Goal: Task Accomplishment & Management: Manage account settings

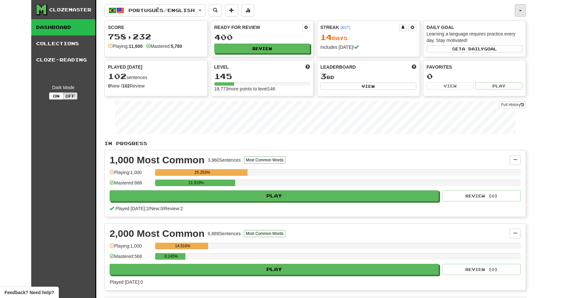
click at [520, 10] on span "button" at bounding box center [520, 10] width 3 height 1
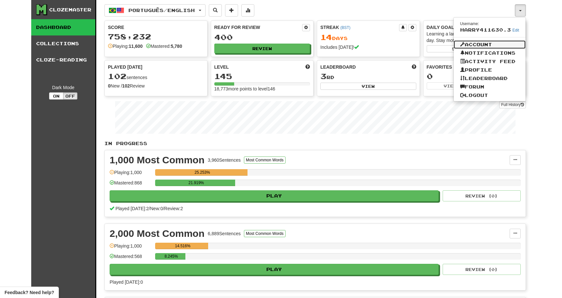
click at [477, 45] on link "Account" at bounding box center [489, 44] width 72 height 8
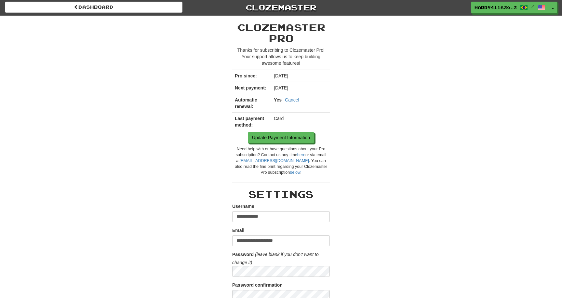
scroll to position [2, 0]
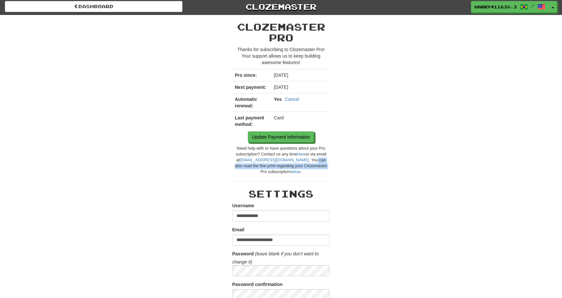
drag, startPoint x: 296, startPoint y: 168, endPoint x: 286, endPoint y: 160, distance: 12.9
click at [286, 160] on div "Need help with or have questions about your Pro subscription? Contact us any ti…" at bounding box center [280, 160] width 97 height 29
drag, startPoint x: 286, startPoint y: 160, endPoint x: 290, endPoint y: 167, distance: 7.3
click at [290, 167] on div "Need help with or have questions about your Pro subscription? Contact us any ti…" at bounding box center [280, 160] width 97 height 29
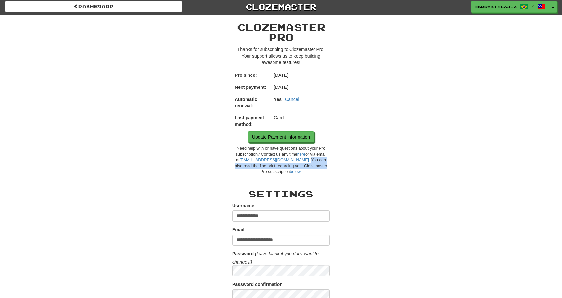
click at [290, 167] on div "Need help with or have questions about your Pro subscription? Contact us any ti…" at bounding box center [280, 160] width 97 height 29
click at [290, 174] on link "below" at bounding box center [295, 171] width 10 height 5
click at [290, 173] on link "below" at bounding box center [295, 171] width 10 height 5
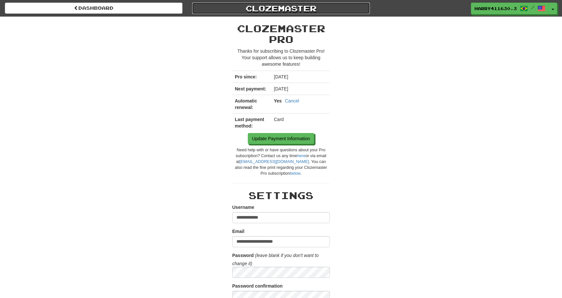
click at [268, 11] on link "Clozemaster" at bounding box center [280, 8] width 177 height 11
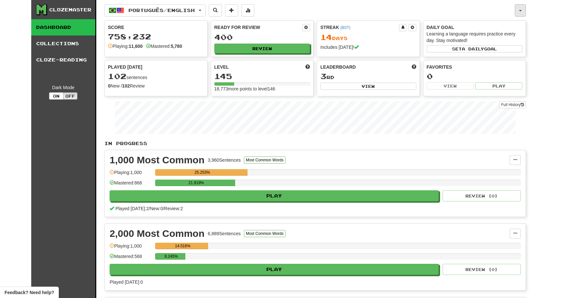
click at [522, 9] on button "button" at bounding box center [519, 10] width 11 height 12
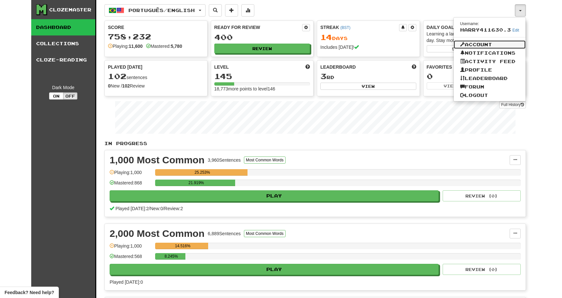
click at [500, 45] on link "Account" at bounding box center [489, 44] width 72 height 8
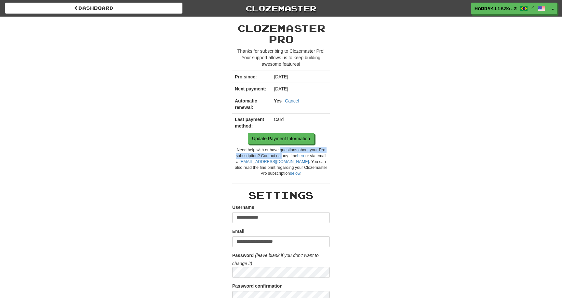
drag, startPoint x: 280, startPoint y: 157, endPoint x: 278, endPoint y: 152, distance: 5.4
click at [278, 152] on div "Need help with or have questions about your Pro subscription? Contact us any ti…" at bounding box center [280, 161] width 97 height 29
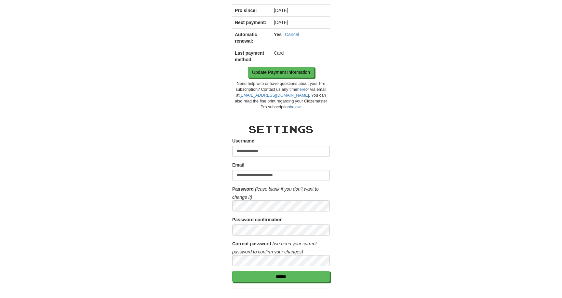
scroll to position [67, 0]
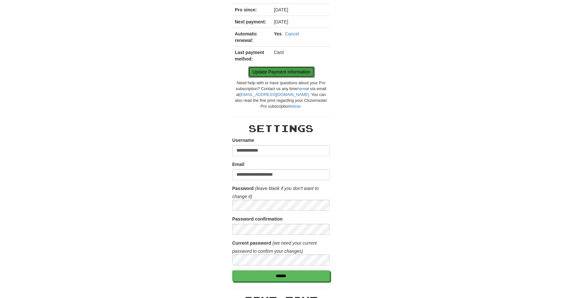
click at [274, 75] on link "Update Payment Information" at bounding box center [281, 71] width 66 height 11
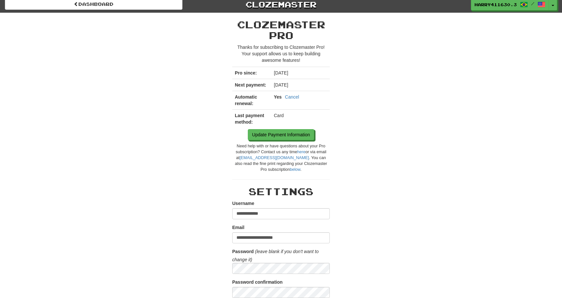
scroll to position [0, 0]
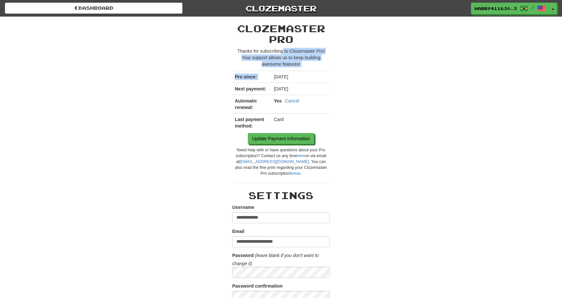
drag, startPoint x: 283, startPoint y: 71, endPoint x: 282, endPoint y: 53, distance: 17.9
click at [282, 53] on div "Clozemaster Pro × Disable Auto-Renew Didn't find what you were looking for? Let…" at bounding box center [280, 99] width 97 height 153
click at [282, 50] on p "Thanks for subscribing to Clozemaster Pro! Your support allows us to keep build…" at bounding box center [280, 57] width 97 height 19
drag, startPoint x: 282, startPoint y: 50, endPoint x: 282, endPoint y: 68, distance: 17.5
click at [282, 68] on div "Clozemaster Pro × Disable Auto-Renew Didn't find what you were looking for? Let…" at bounding box center [280, 99] width 97 height 153
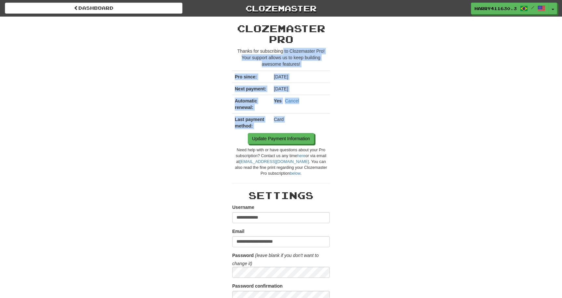
click at [282, 67] on p "Thanks for subscribing to Clozemaster Pro! Your support allows us to keep build…" at bounding box center [280, 57] width 97 height 19
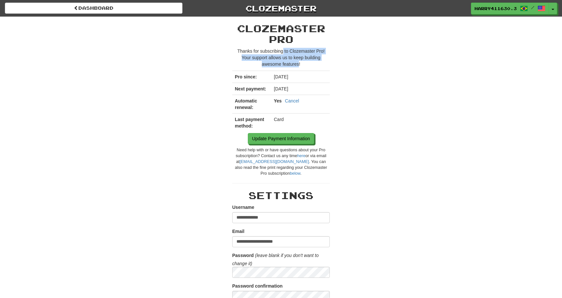
drag, startPoint x: 282, startPoint y: 67, endPoint x: 282, endPoint y: 52, distance: 14.3
click at [282, 52] on p "Thanks for subscribing to Clozemaster Pro! Your support allows us to keep build…" at bounding box center [280, 57] width 97 height 19
drag, startPoint x: 282, startPoint y: 52, endPoint x: 282, endPoint y: 63, distance: 11.0
click at [282, 63] on p "Thanks for subscribing to Clozemaster Pro! Your support allows us to keep build…" at bounding box center [280, 57] width 97 height 19
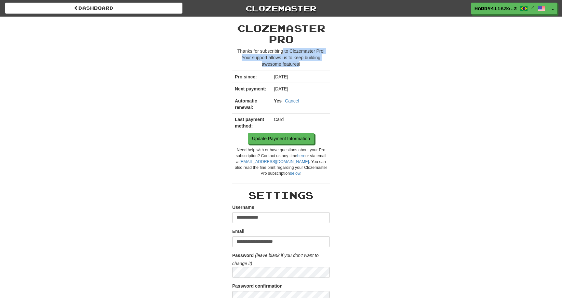
click at [282, 63] on p "Thanks for subscribing to Clozemaster Pro! Your support allows us to keep build…" at bounding box center [280, 57] width 97 height 19
drag, startPoint x: 282, startPoint y: 65, endPoint x: 282, endPoint y: 51, distance: 14.0
click at [282, 53] on p "Thanks for subscribing to Clozemaster Pro! Your support allows us to keep build…" at bounding box center [280, 57] width 97 height 19
click at [282, 50] on p "Thanks for subscribing to Clozemaster Pro! Your support allows us to keep build…" at bounding box center [280, 57] width 97 height 19
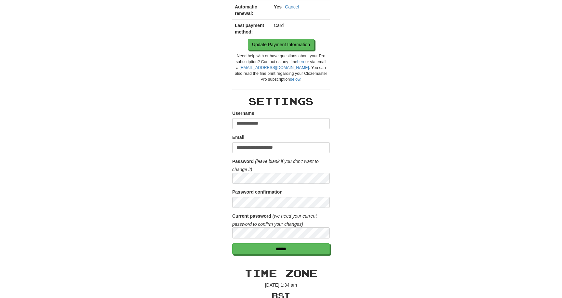
scroll to position [0, 0]
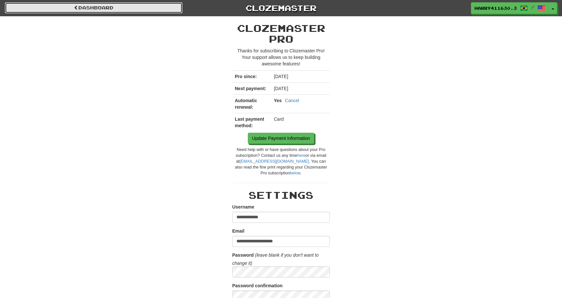
click at [172, 11] on link "Dashboard" at bounding box center [93, 7] width 177 height 11
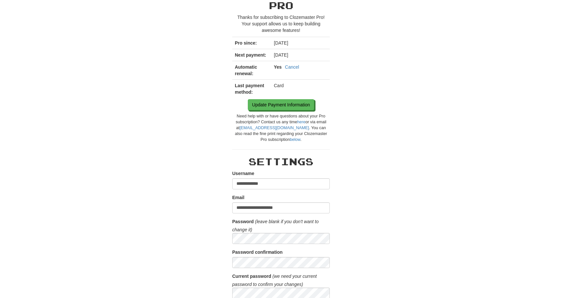
scroll to position [34, 0]
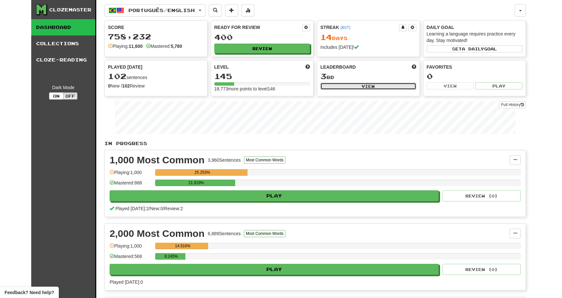
click at [328, 86] on button "View" at bounding box center [368, 86] width 96 height 7
select select "**********"
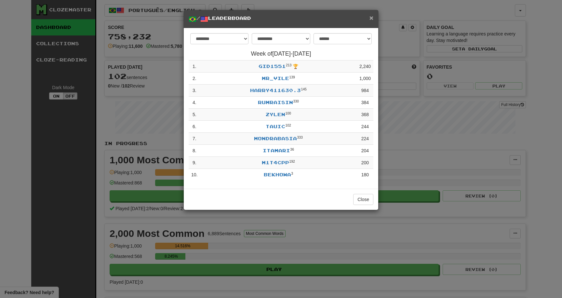
click at [371, 19] on span "×" at bounding box center [371, 17] width 4 height 7
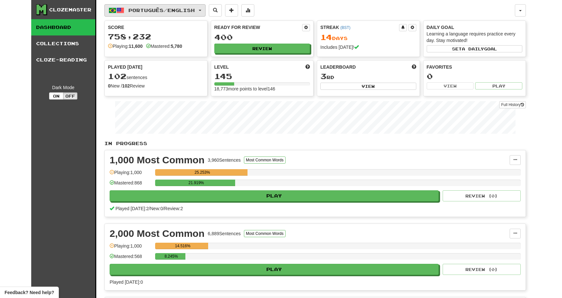
click at [188, 11] on span "Português / English" at bounding box center [161, 10] width 66 height 6
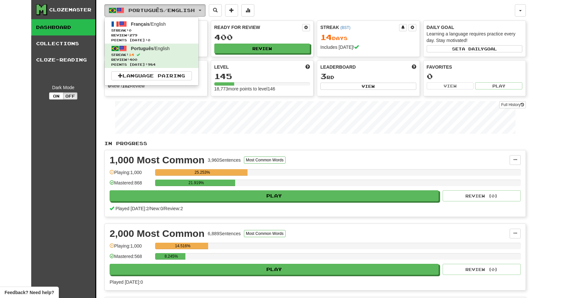
click at [189, 11] on span "Português / English" at bounding box center [161, 10] width 66 height 6
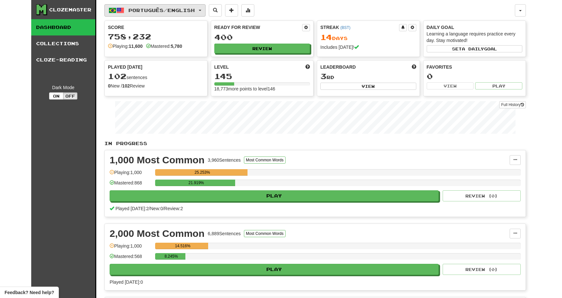
click at [189, 12] on span "Português / English" at bounding box center [161, 10] width 66 height 6
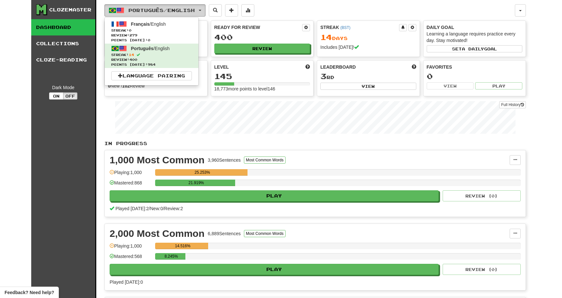
click at [189, 12] on span "Português / English" at bounding box center [161, 10] width 66 height 6
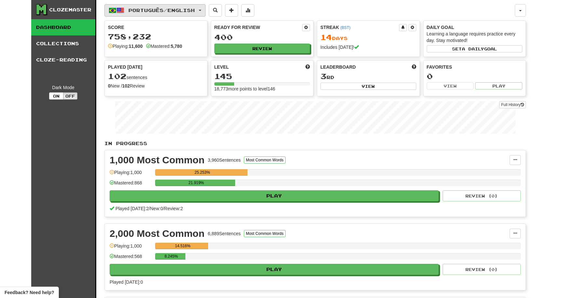
click at [189, 11] on span "Português / English" at bounding box center [161, 10] width 66 height 6
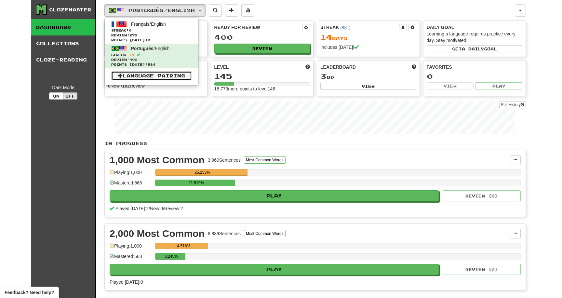
click at [164, 75] on link "Language Pairing" at bounding box center [151, 75] width 81 height 9
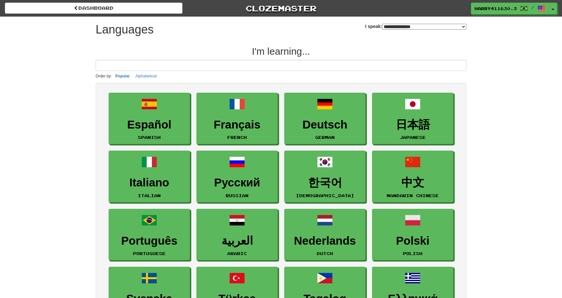
select select "*******"
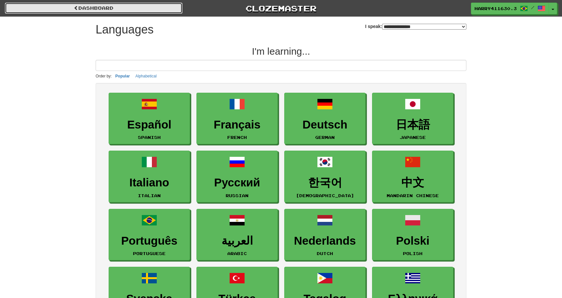
click at [114, 12] on link "dashboard" at bounding box center [93, 8] width 177 height 11
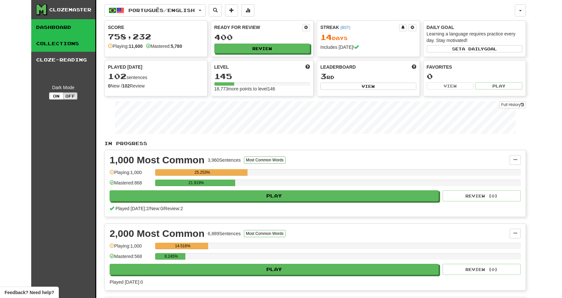
click at [59, 44] on link "Collections" at bounding box center [63, 43] width 64 height 16
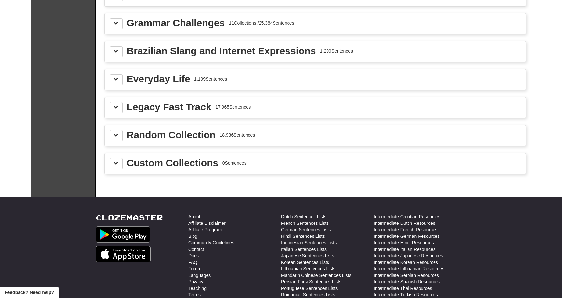
scroll to position [742, 0]
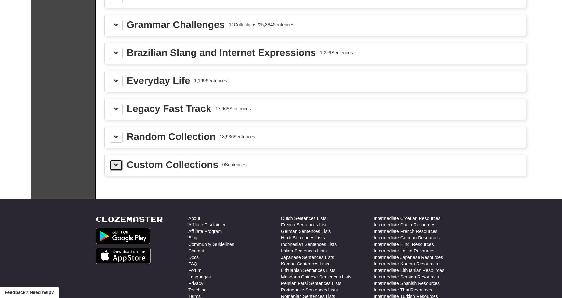
click at [117, 169] on button at bounding box center [116, 165] width 13 height 11
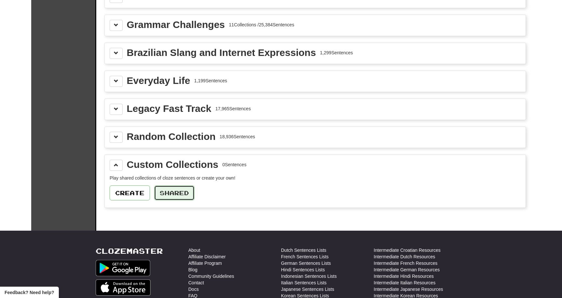
click at [162, 196] on button "Shared" at bounding box center [174, 192] width 40 height 15
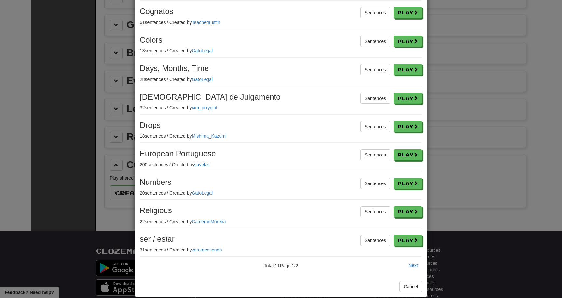
scroll to position [75, 0]
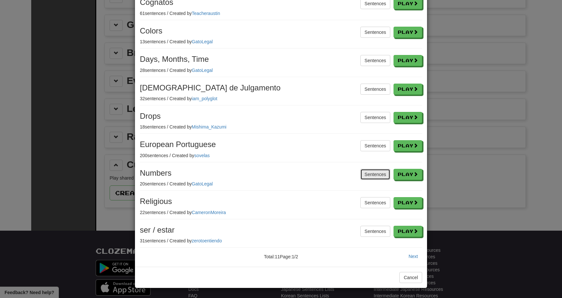
click at [372, 176] on button "Sentences" at bounding box center [375, 174] width 30 height 11
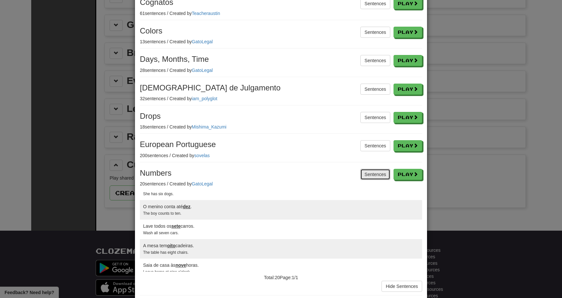
scroll to position [130, 0]
click at [370, 175] on button "Sentences" at bounding box center [375, 174] width 30 height 11
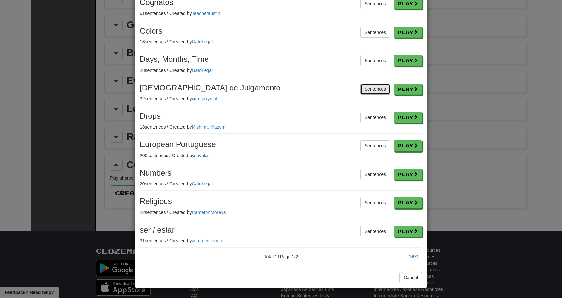
click at [369, 92] on button "Sentences" at bounding box center [375, 89] width 30 height 11
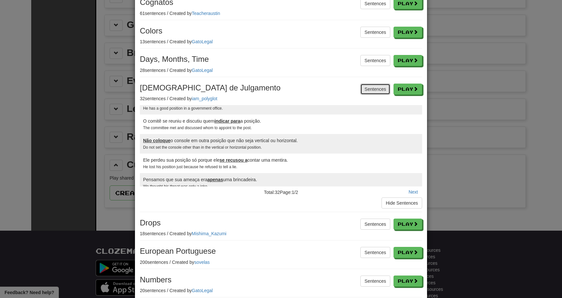
scroll to position [265, 0]
click at [367, 91] on button "Sentences" at bounding box center [375, 89] width 30 height 11
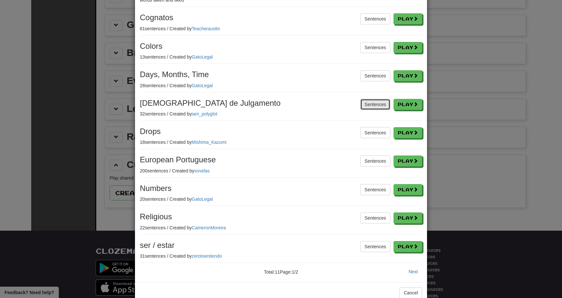
scroll to position [60, 0]
click at [361, 74] on button "Sentences" at bounding box center [375, 75] width 30 height 11
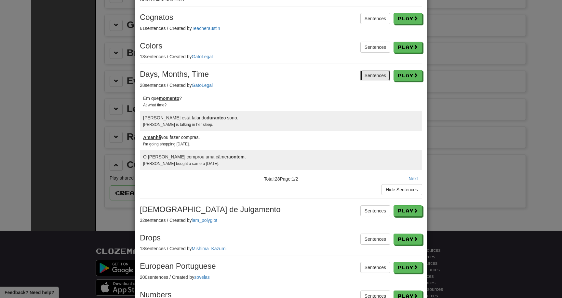
scroll to position [123, 0]
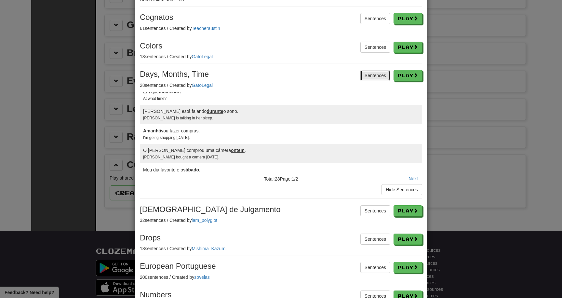
click at [374, 74] on button "Sentences" at bounding box center [375, 75] width 30 height 11
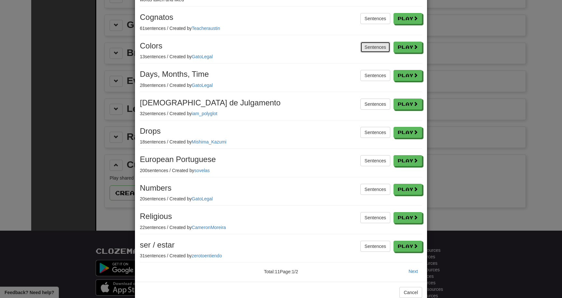
click at [372, 45] on button "Sentences" at bounding box center [375, 47] width 30 height 11
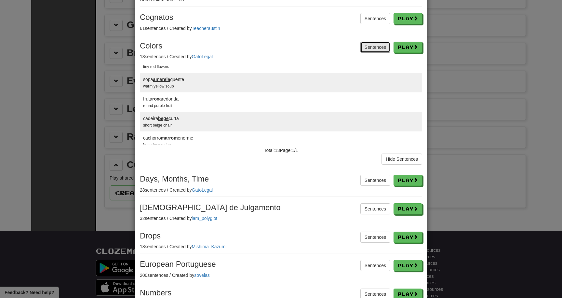
scroll to position [172, 0]
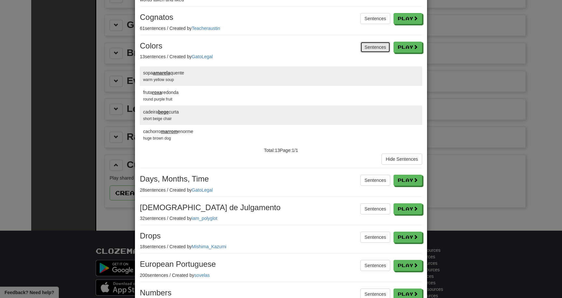
click at [368, 51] on button "Sentences" at bounding box center [375, 47] width 30 height 11
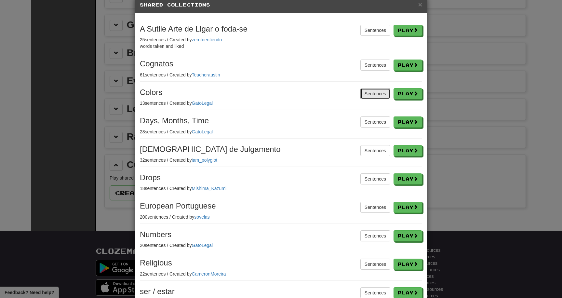
scroll to position [4, 0]
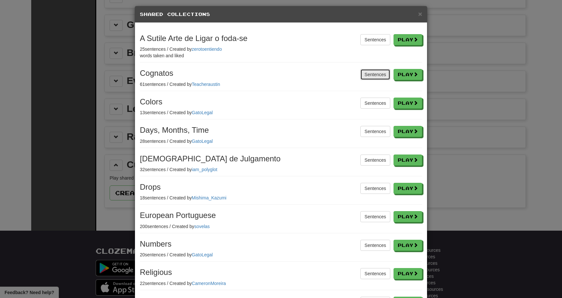
click at [367, 73] on button "Sentences" at bounding box center [375, 74] width 30 height 11
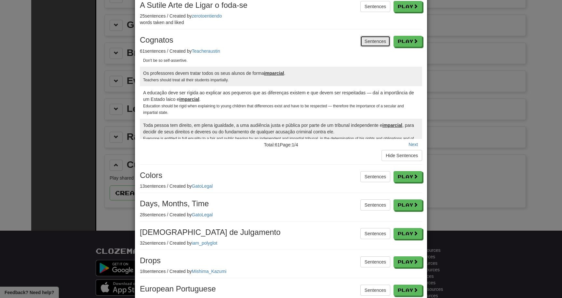
scroll to position [209, 0]
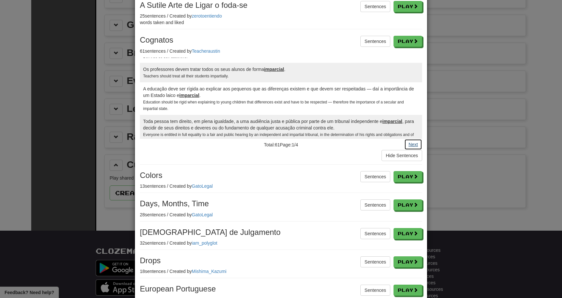
click at [412, 140] on button "Next" at bounding box center [413, 144] width 18 height 11
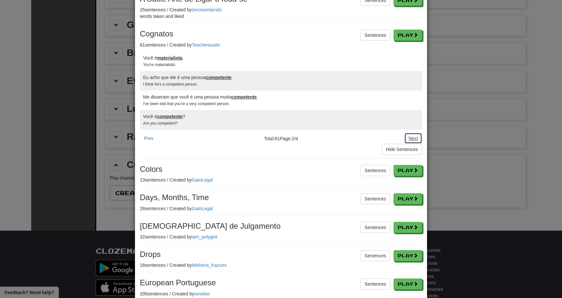
scroll to position [32, 0]
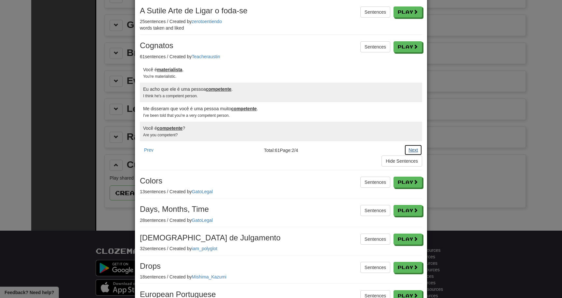
click at [417, 150] on button "Next" at bounding box center [413, 149] width 18 height 11
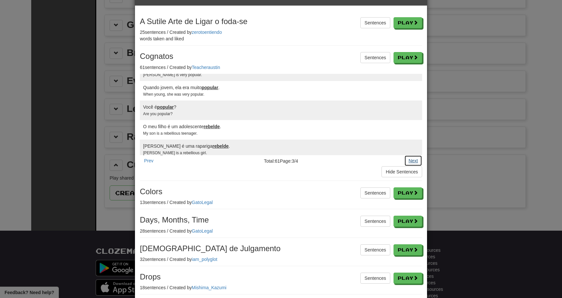
scroll to position [309, 0]
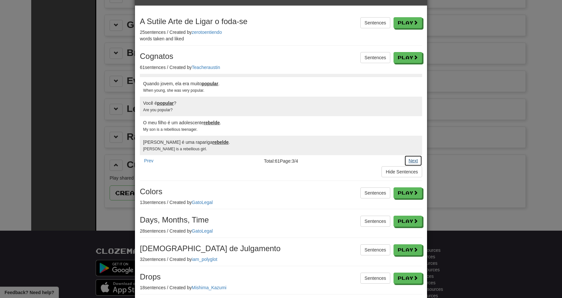
click at [413, 160] on button "Next" at bounding box center [413, 160] width 18 height 11
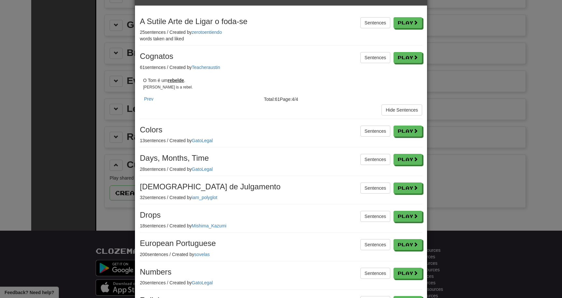
scroll to position [0, 0]
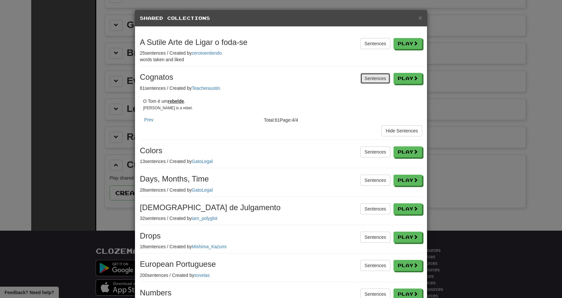
click at [371, 78] on button "Sentences" at bounding box center [375, 78] width 30 height 11
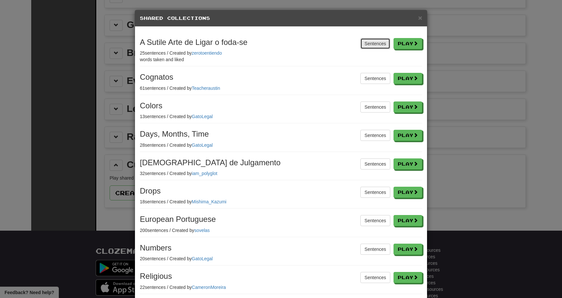
click at [364, 42] on button "Sentences" at bounding box center [375, 43] width 30 height 11
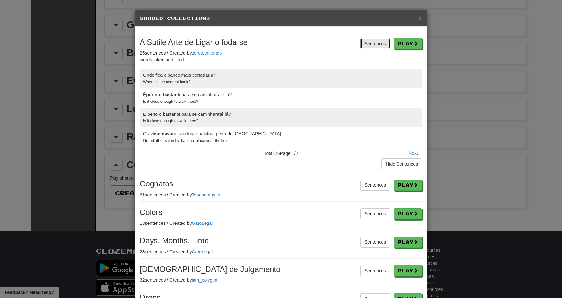
scroll to position [119, 0]
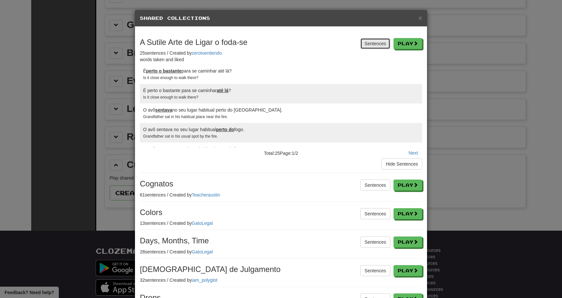
click at [363, 45] on button "Sentences" at bounding box center [375, 43] width 30 height 11
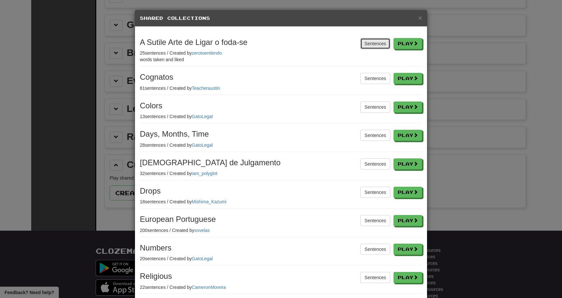
scroll to position [75, 0]
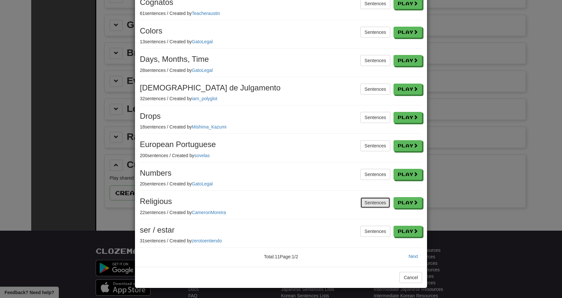
click at [363, 204] on button "Sentences" at bounding box center [375, 202] width 30 height 11
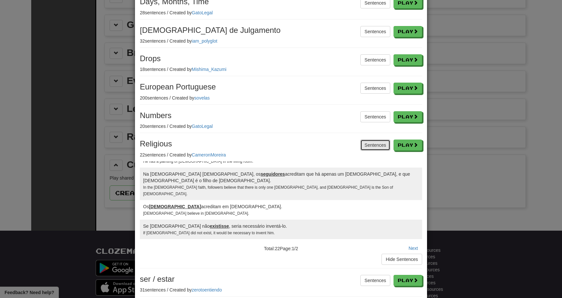
scroll to position [309, 0]
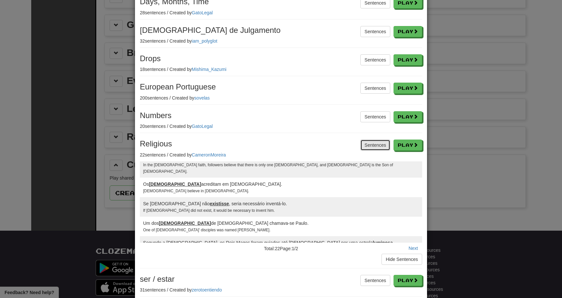
click at [369, 146] on button "Sentences" at bounding box center [375, 144] width 30 height 11
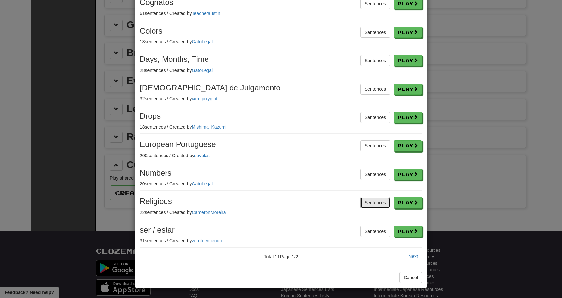
scroll to position [75, 0]
click at [411, 254] on button "Next" at bounding box center [413, 256] width 18 height 11
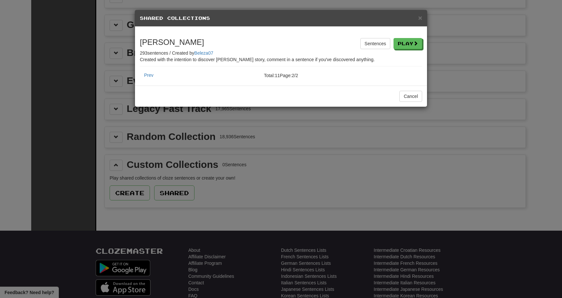
scroll to position [0, 0]
click at [360, 45] on button "Sentences" at bounding box center [375, 43] width 30 height 11
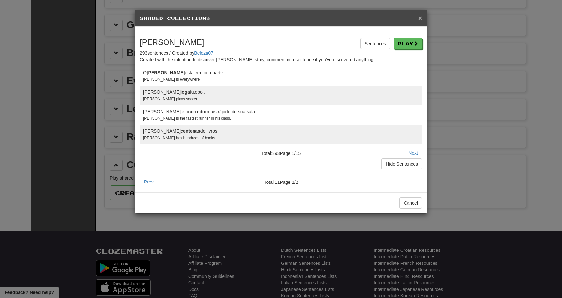
click at [421, 20] on span "×" at bounding box center [420, 17] width 4 height 7
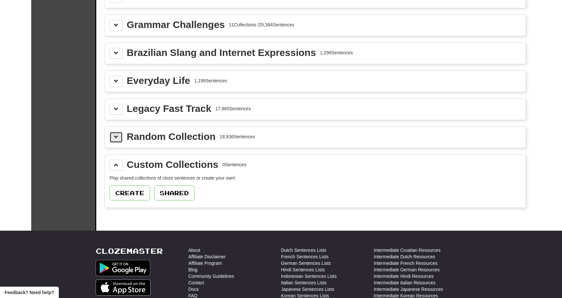
click at [118, 138] on span at bounding box center [116, 137] width 5 height 5
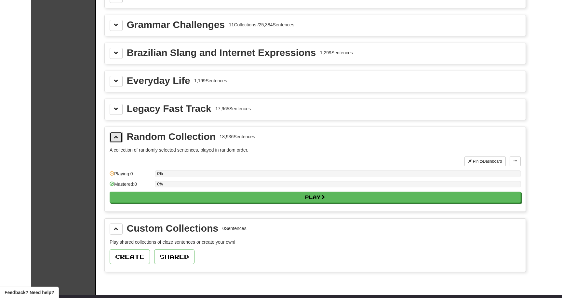
click at [119, 139] on button at bounding box center [116, 137] width 13 height 11
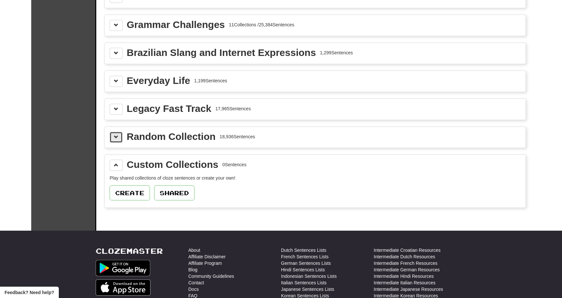
click at [119, 139] on button at bounding box center [116, 137] width 13 height 11
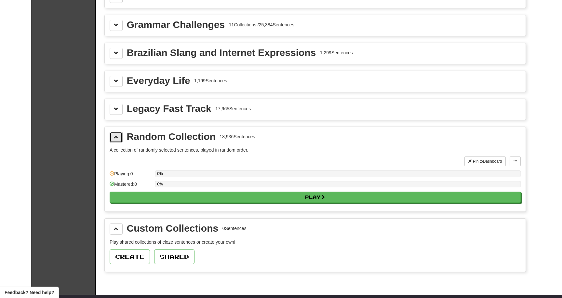
click at [119, 139] on button at bounding box center [116, 137] width 13 height 11
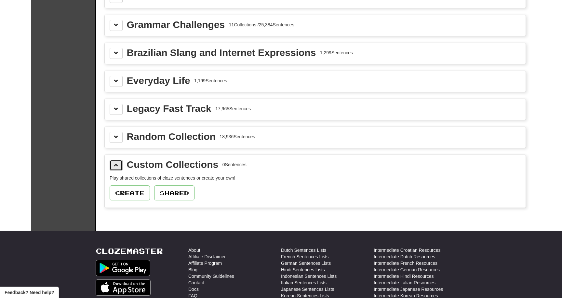
click at [119, 170] on button at bounding box center [116, 165] width 13 height 11
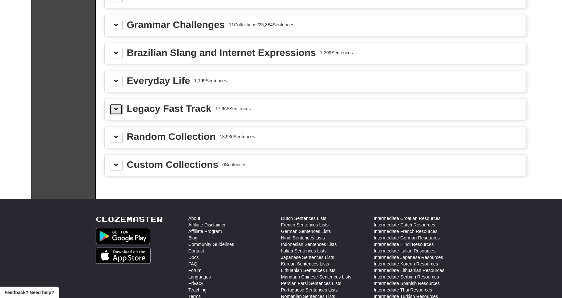
click at [119, 113] on button at bounding box center [116, 109] width 13 height 11
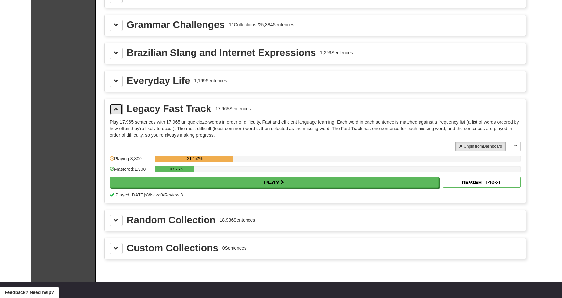
click at [119, 108] on button at bounding box center [116, 109] width 13 height 11
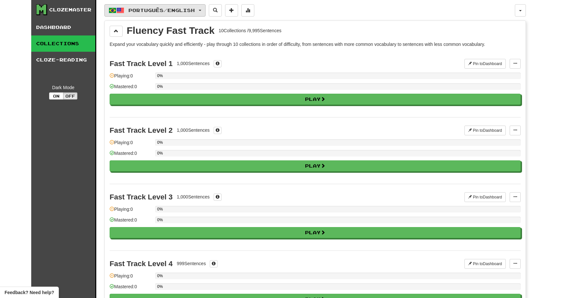
click at [156, 15] on button "Português / English" at bounding box center [154, 10] width 101 height 12
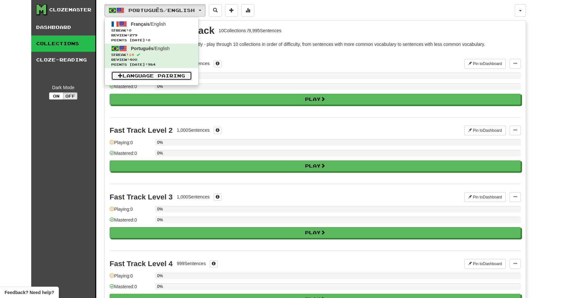
click at [156, 75] on link "Language Pairing" at bounding box center [151, 75] width 81 height 9
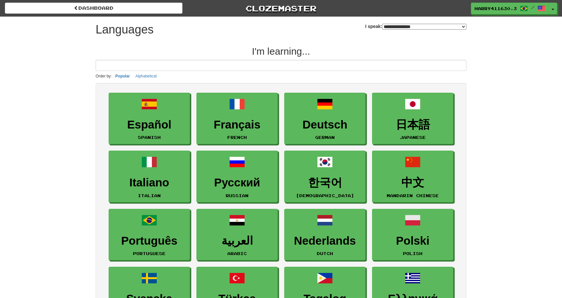
select select "*******"
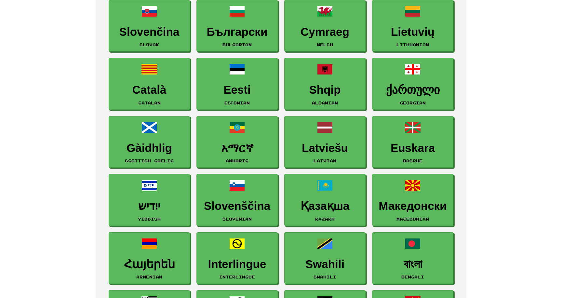
scroll to position [745, 0]
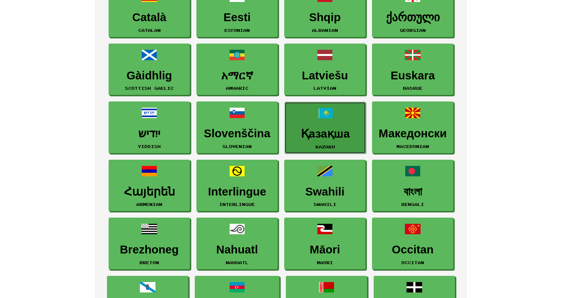
click at [330, 120] on span at bounding box center [325, 113] width 16 height 16
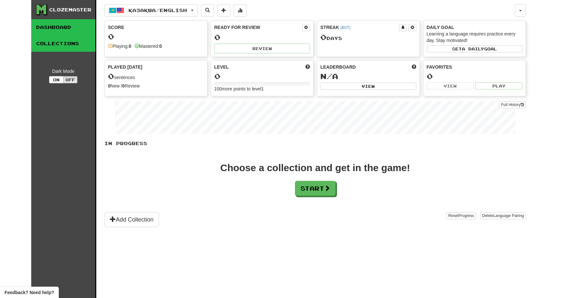
click at [78, 43] on link "Collections" at bounding box center [63, 43] width 64 height 16
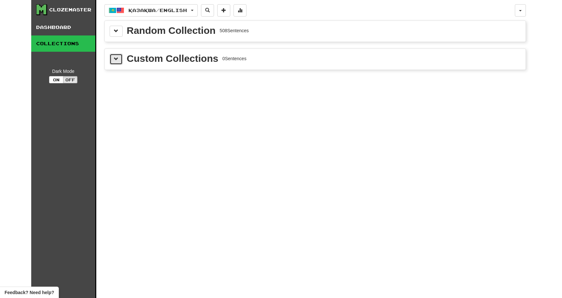
click at [121, 62] on button at bounding box center [116, 59] width 13 height 11
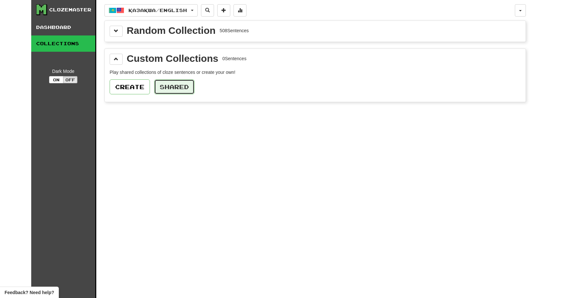
click at [188, 88] on button "Shared" at bounding box center [174, 86] width 40 height 15
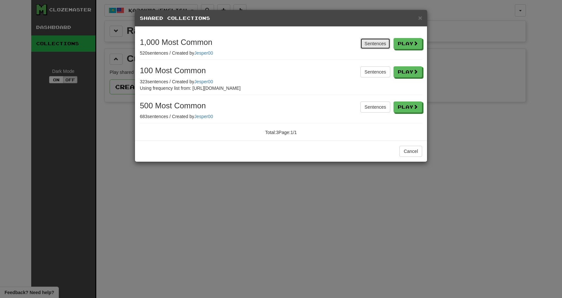
click at [361, 47] on button "Sentences" at bounding box center [375, 43] width 30 height 11
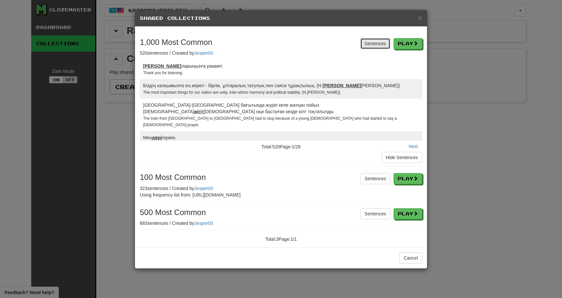
click at [361, 47] on button "Sentences" at bounding box center [375, 43] width 30 height 11
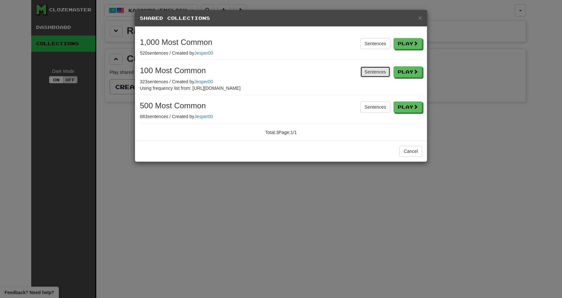
click at [371, 71] on button "Sentences" at bounding box center [375, 71] width 30 height 11
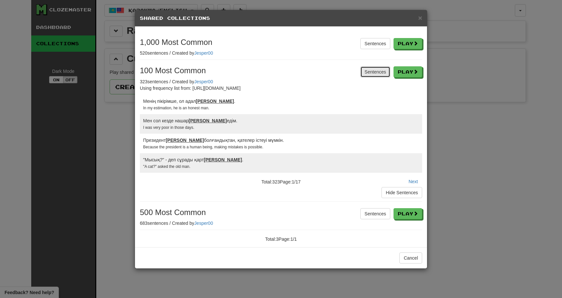
click at [371, 71] on button "Sentences" at bounding box center [375, 71] width 30 height 11
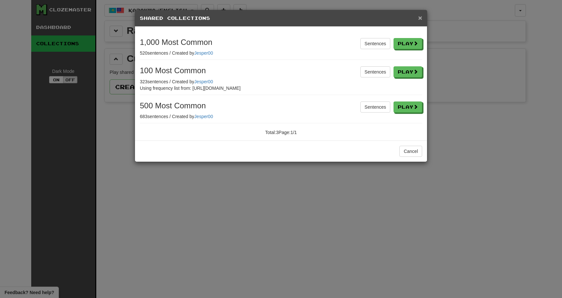
click at [420, 19] on span "×" at bounding box center [420, 17] width 4 height 7
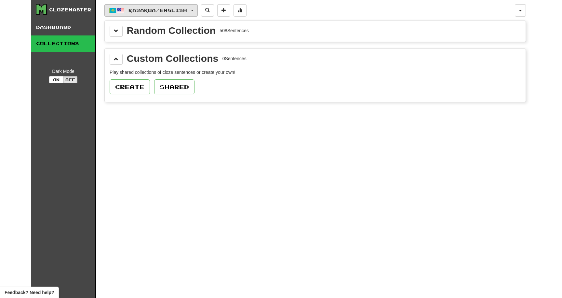
click at [132, 8] on span "Қазақша / English" at bounding box center [157, 10] width 58 height 6
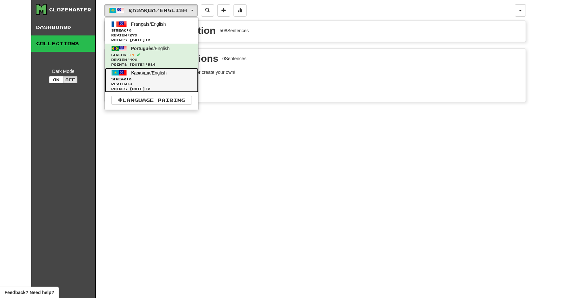
click at [160, 84] on span "Review: 0" at bounding box center [151, 84] width 81 height 5
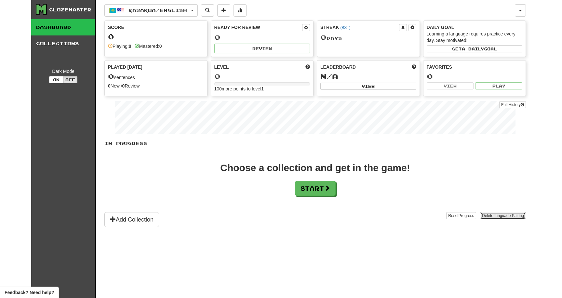
click at [491, 215] on button "Delete Language Pairing" at bounding box center [503, 215] width 46 height 7
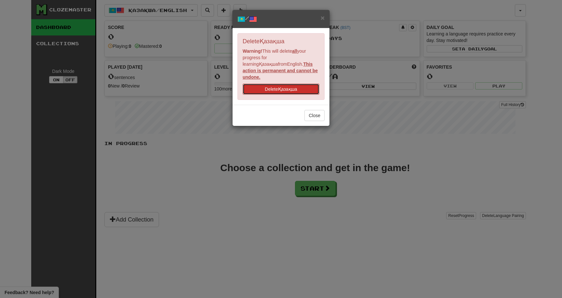
click at [299, 84] on button "Delete Қазақша" at bounding box center [280, 89] width 77 height 11
